Goal: Find contact information: Find contact information

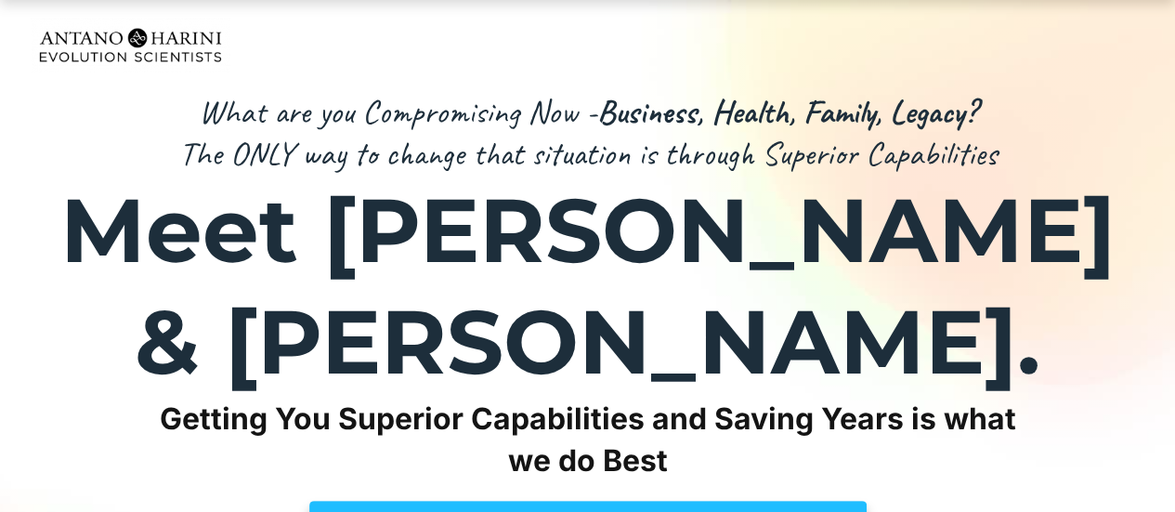
scroll to position [35, 0]
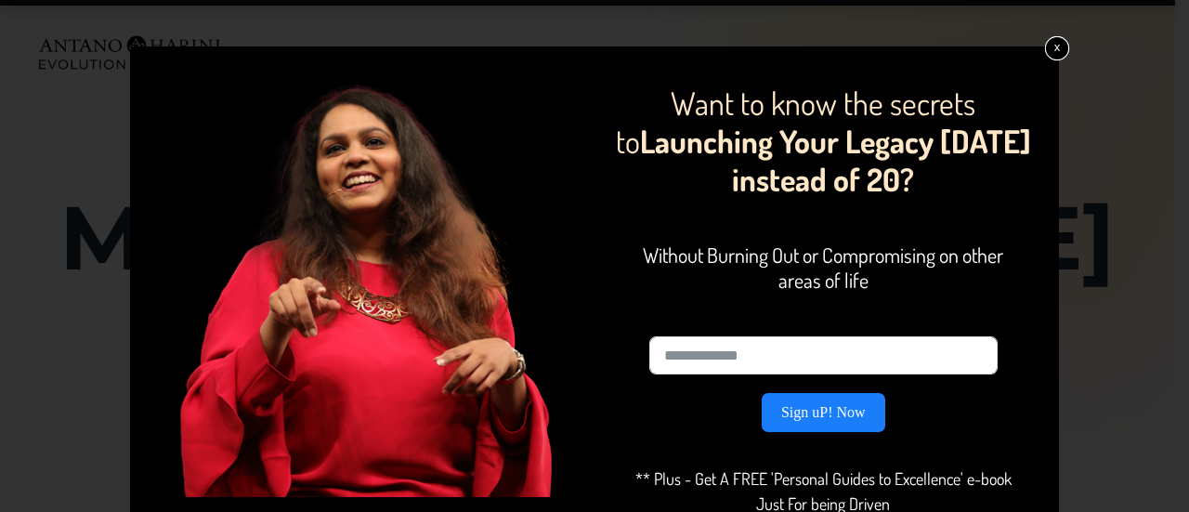
click at [1052, 45] on link "x" at bounding box center [1057, 48] width 24 height 24
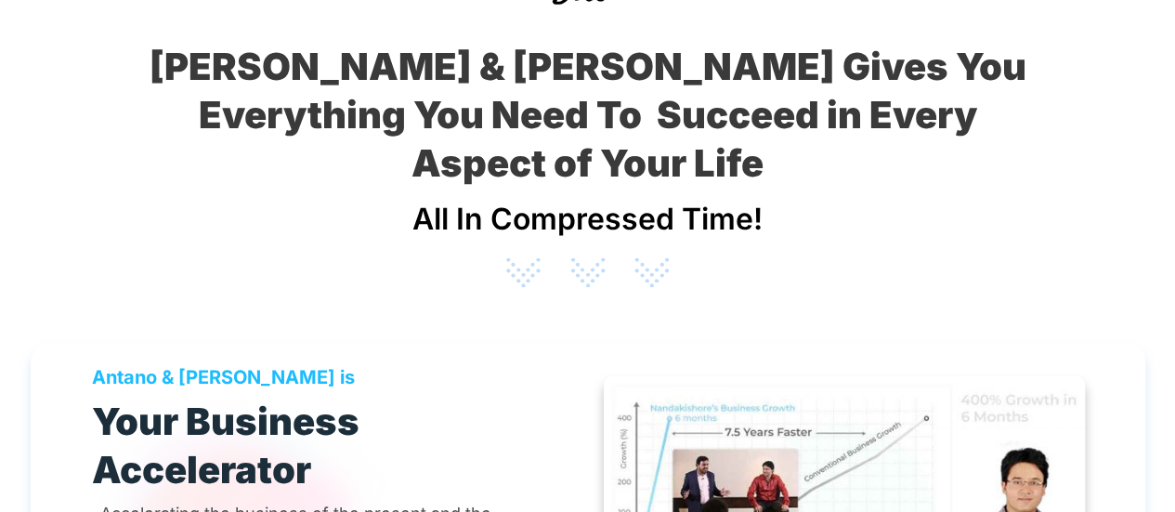
scroll to position [5128, 0]
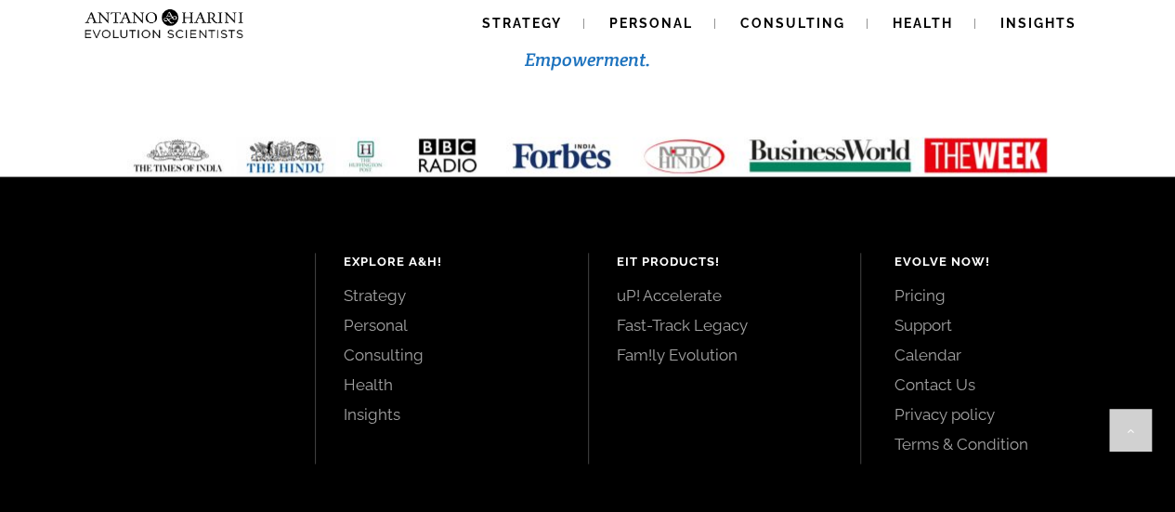
scroll to position [8134, 0]
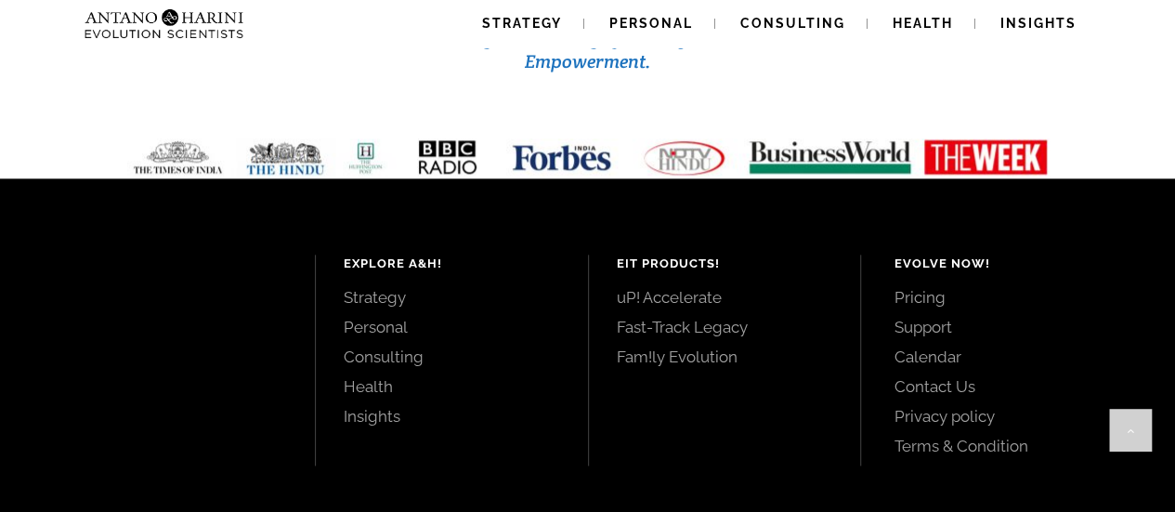
click at [904, 376] on link "Contact Us" at bounding box center [1014, 386] width 240 height 20
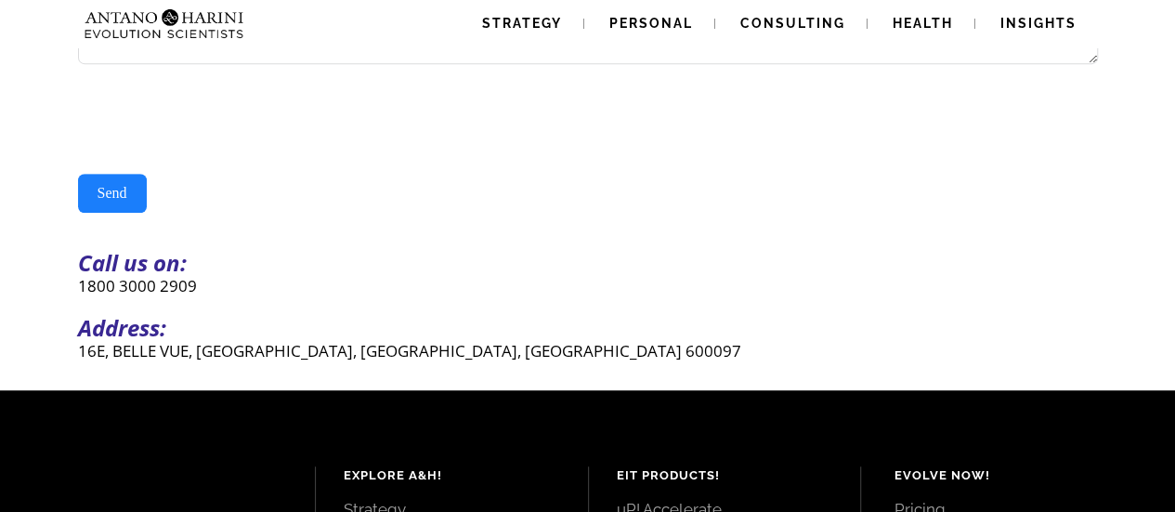
scroll to position [424, 0]
